Goal: Information Seeking & Learning: Learn about a topic

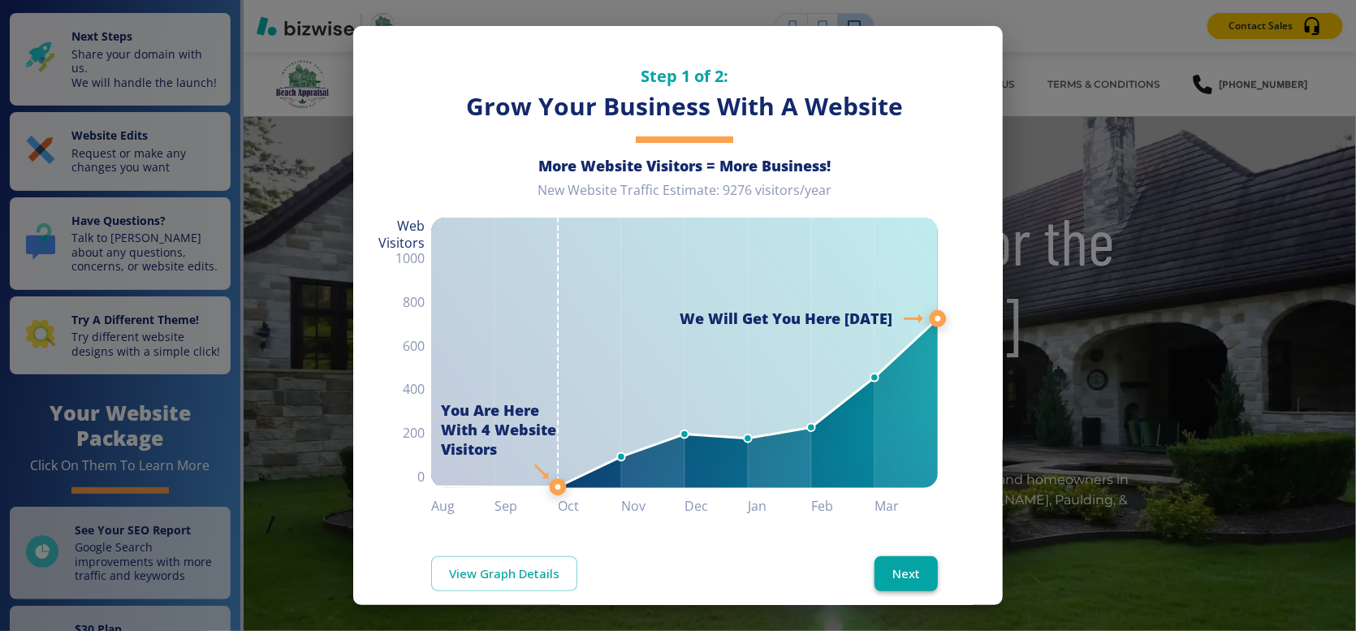
click at [888, 556] on button "Next" at bounding box center [906, 573] width 63 height 34
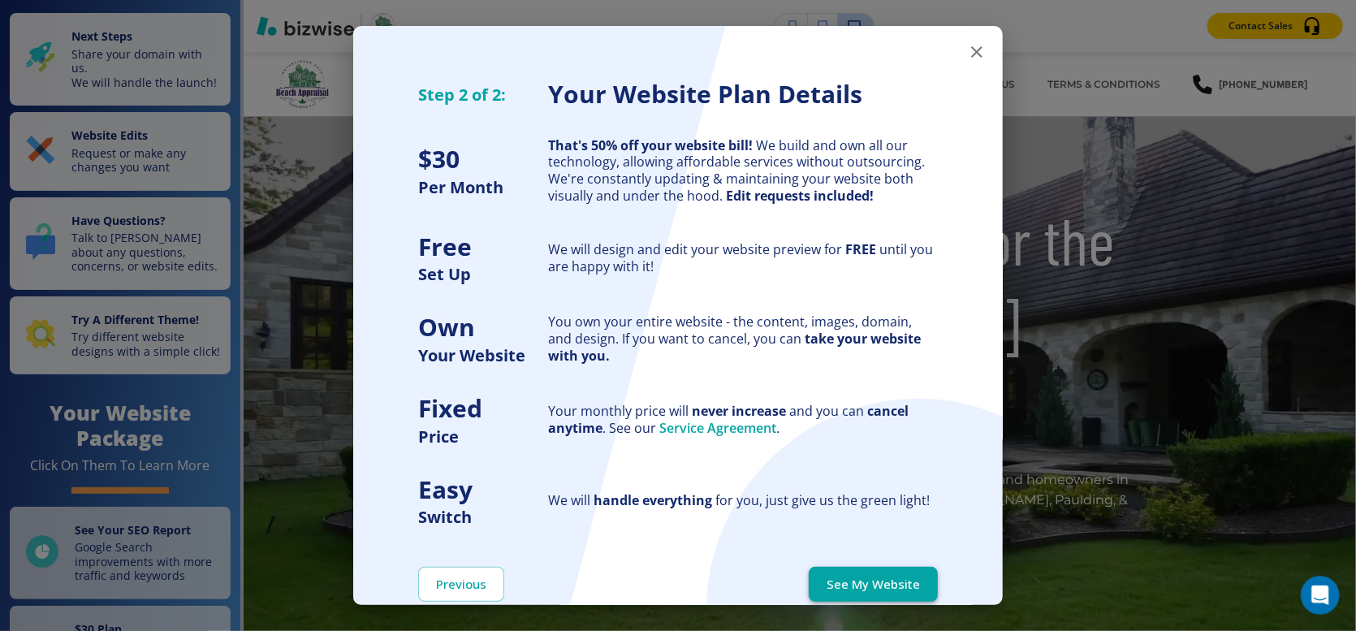
click at [893, 585] on button "See My Website" at bounding box center [873, 584] width 129 height 34
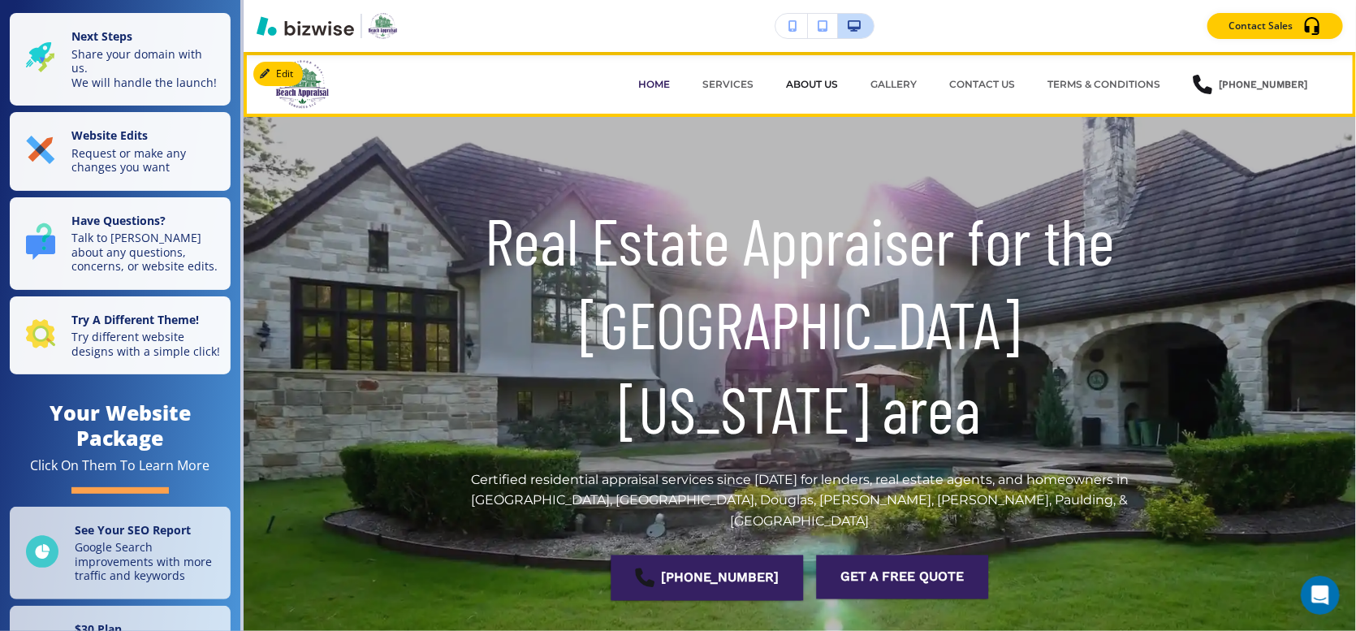
click at [818, 84] on p "ABOUT US" at bounding box center [812, 84] width 52 height 15
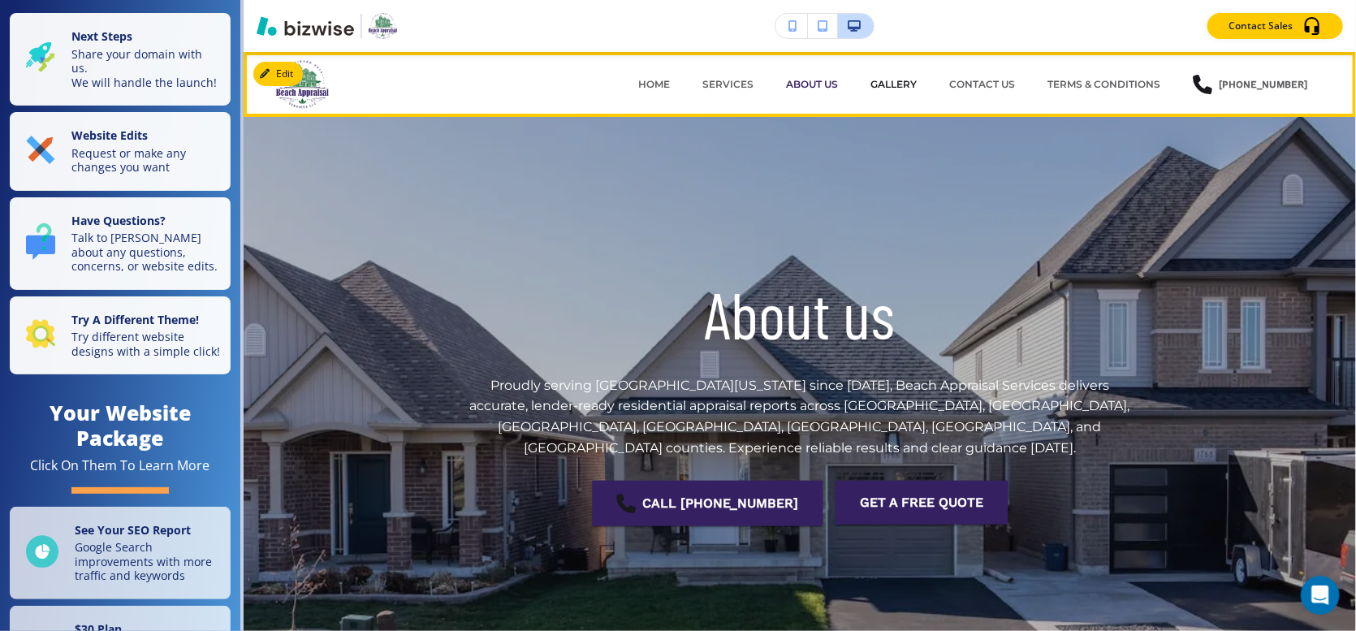
click at [903, 87] on p "GALLERY" at bounding box center [894, 84] width 46 height 15
